Goal: Task Accomplishment & Management: Manage account settings

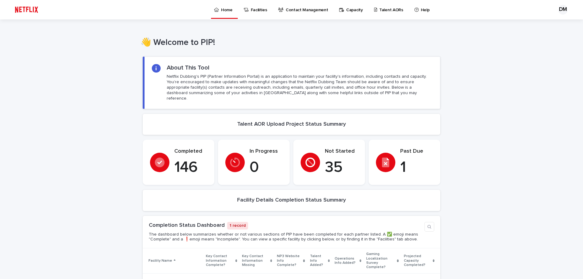
drag, startPoint x: 56, startPoint y: 78, endPoint x: 92, endPoint y: 84, distance: 36.0
click at [56, 78] on div "Loading... Saving… Loading... Saving… Loading... Saving… Loading... Saving… Loa…" at bounding box center [291, 260] width 583 height 421
click at [383, 8] on p "Talent AORs" at bounding box center [391, 6] width 24 height 13
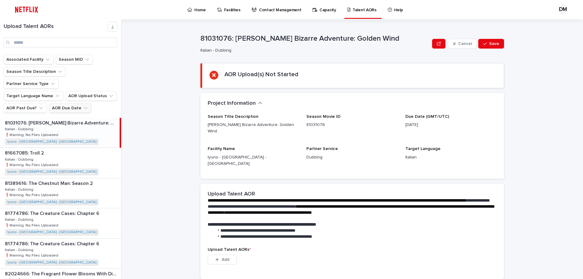
click at [83, 105] on icon "AOR Due Date" at bounding box center [86, 108] width 6 height 6
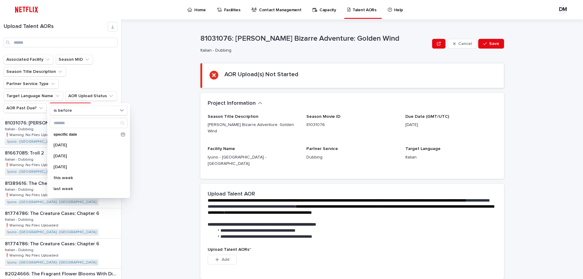
click at [98, 90] on ul "Associated Facility Season MID Season Title Description Partner Service Type Ta…" at bounding box center [60, 83] width 116 height 61
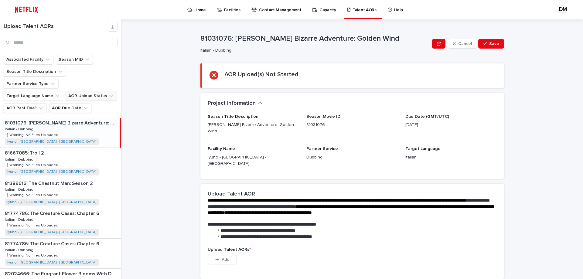
click at [100, 91] on button "AOR Upload Status" at bounding box center [91, 96] width 51 height 10
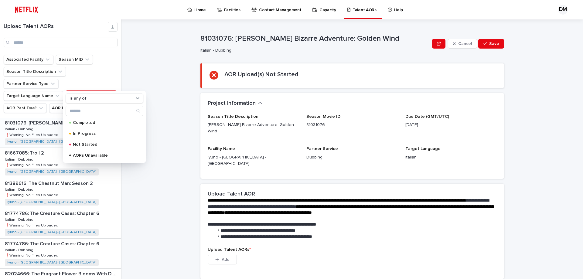
click at [130, 76] on div "**********" at bounding box center [356, 149] width 454 height 260
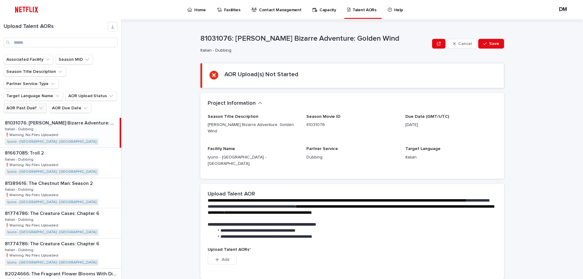
click at [39, 107] on icon "AOR Past Due?" at bounding box center [41, 108] width 4 height 2
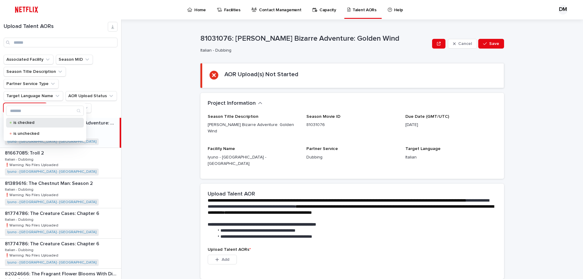
click at [23, 124] on p "is checked" at bounding box center [43, 123] width 61 height 4
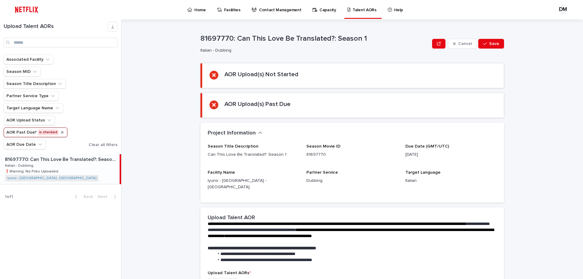
click at [61, 132] on icon "AOR Past Due?" at bounding box center [62, 132] width 2 height 2
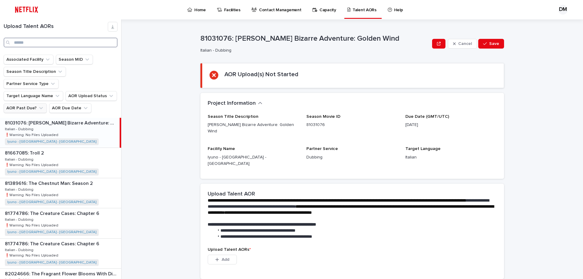
click at [46, 42] on input "Search" at bounding box center [61, 43] width 114 height 10
click at [41, 43] on input "Search" at bounding box center [61, 43] width 114 height 10
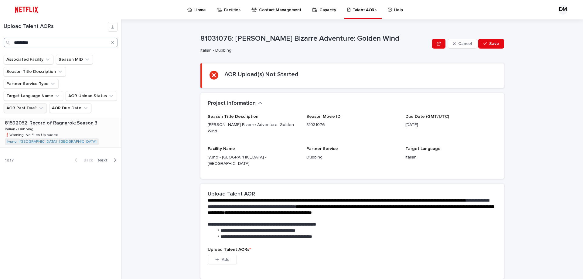
type input "*********"
click at [49, 118] on div "81592052: Record of Ragnarok: Season 3 81592052: Record of Ragnarok: Season 3 I…" at bounding box center [60, 133] width 120 height 30
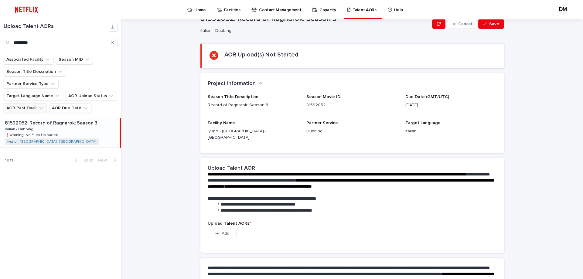
scroll to position [61, 0]
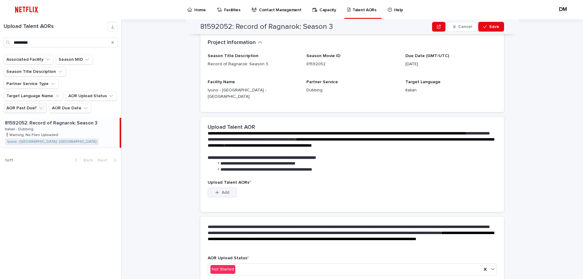
click at [226, 190] on span "Add" at bounding box center [226, 192] width 8 height 4
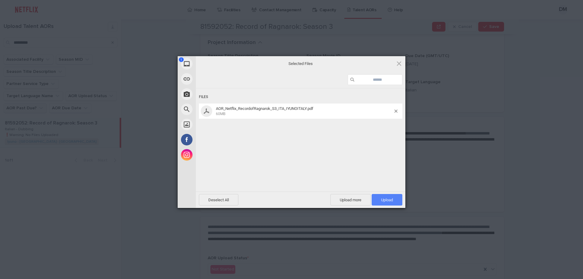
click at [383, 201] on span "Upload 1" at bounding box center [387, 200] width 12 height 5
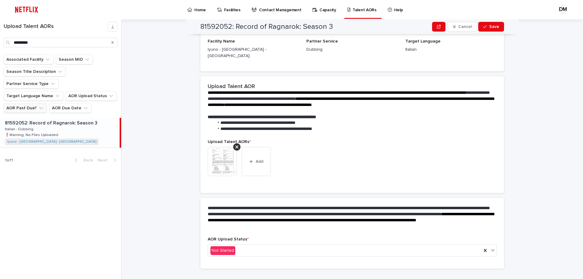
scroll to position [57, 0]
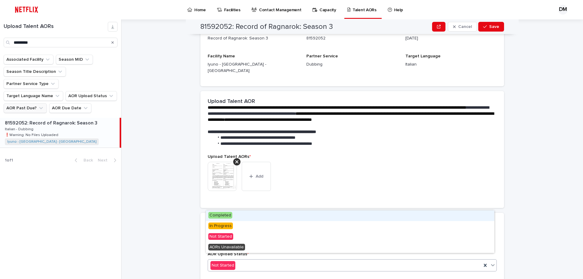
click at [227, 216] on span "Completed" at bounding box center [220, 215] width 24 height 7
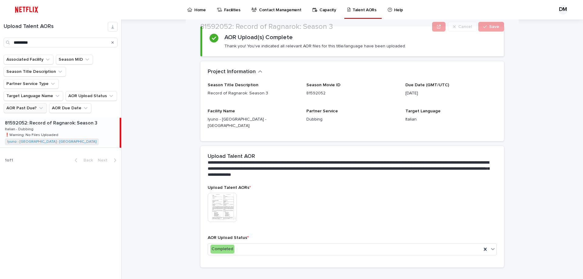
scroll to position [0, 0]
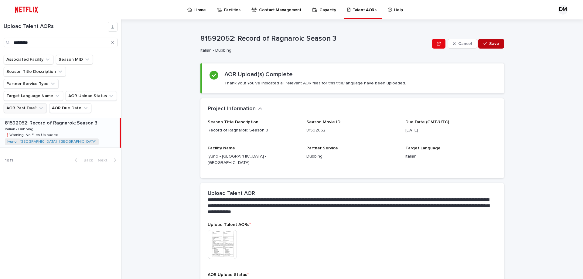
click at [491, 45] on span "Save" at bounding box center [494, 44] width 10 height 4
click at [113, 43] on icon "Search" at bounding box center [112, 43] width 2 height 4
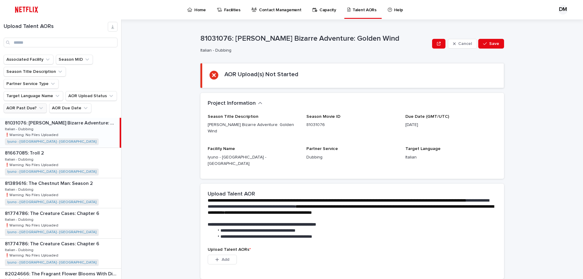
click at [319, 12] on p "Capacity" at bounding box center [327, 6] width 17 height 13
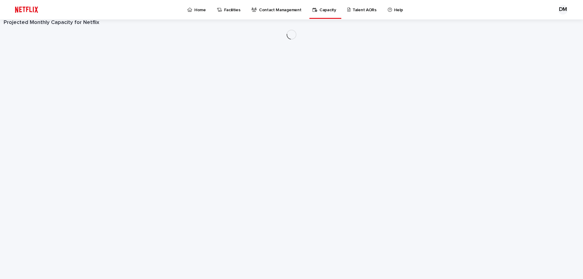
drag, startPoint x: 319, startPoint y: 12, endPoint x: 206, endPoint y: 9, distance: 112.7
click at [206, 9] on div "Home" at bounding box center [198, 6] width 22 height 13
